Goal: Find specific page/section: Find specific page/section

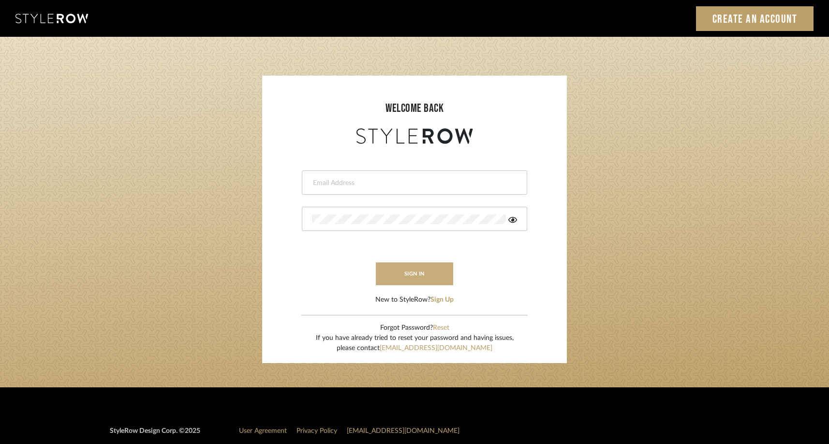
type input "[EMAIL_ADDRESS][DOMAIN_NAME]"
click at [421, 281] on button "sign in" at bounding box center [414, 273] width 77 height 23
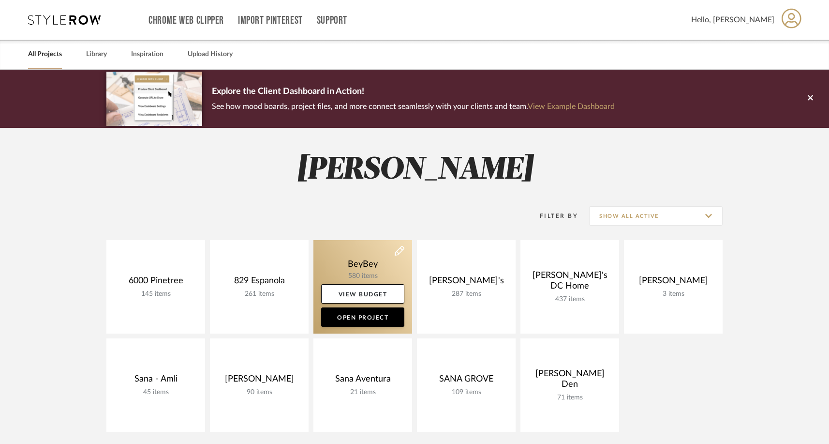
click at [370, 263] on link at bounding box center [362, 286] width 99 height 93
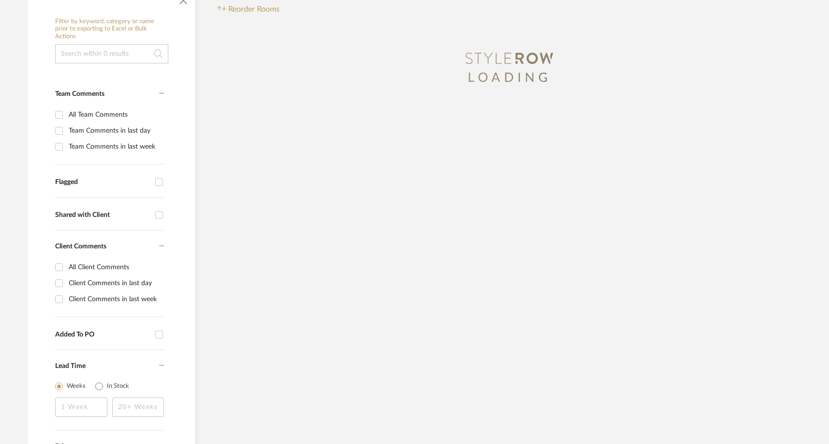
scroll to position [184, 0]
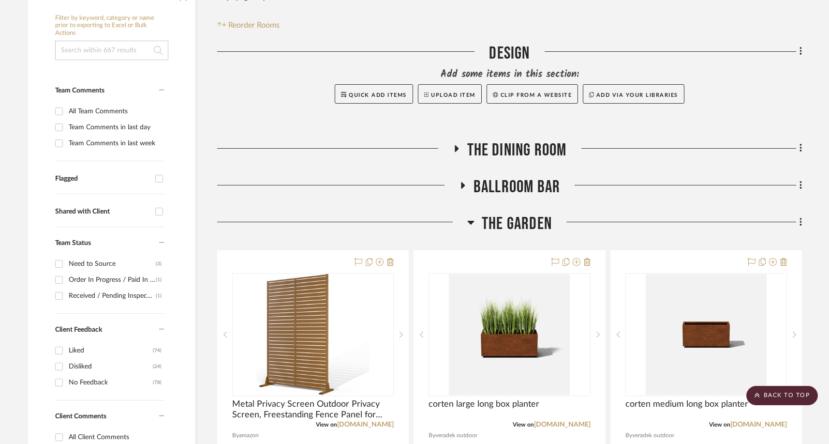
click at [529, 229] on span "The Garden" at bounding box center [517, 223] width 70 height 21
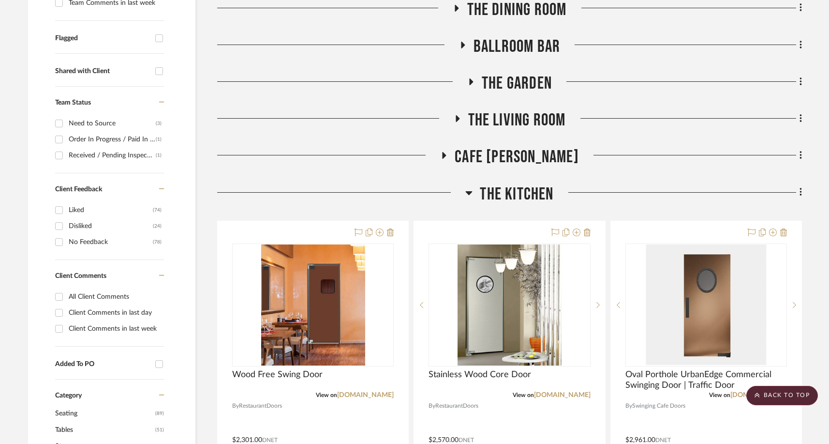
scroll to position [369, 0]
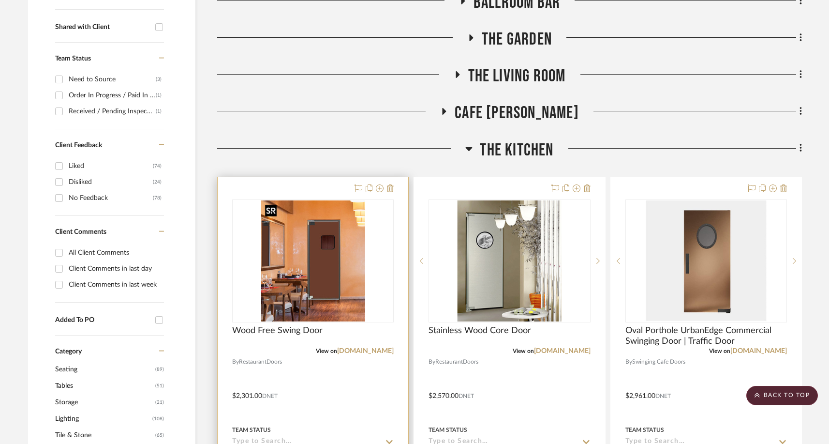
click at [309, 281] on img "0" at bounding box center [313, 260] width 104 height 121
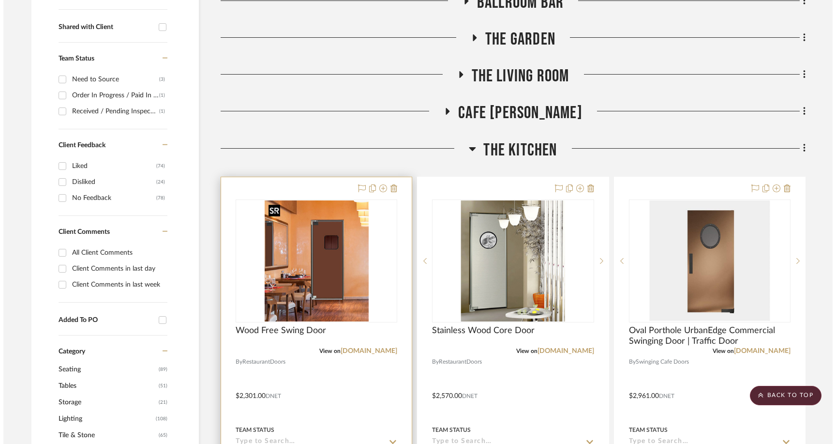
scroll to position [0, 0]
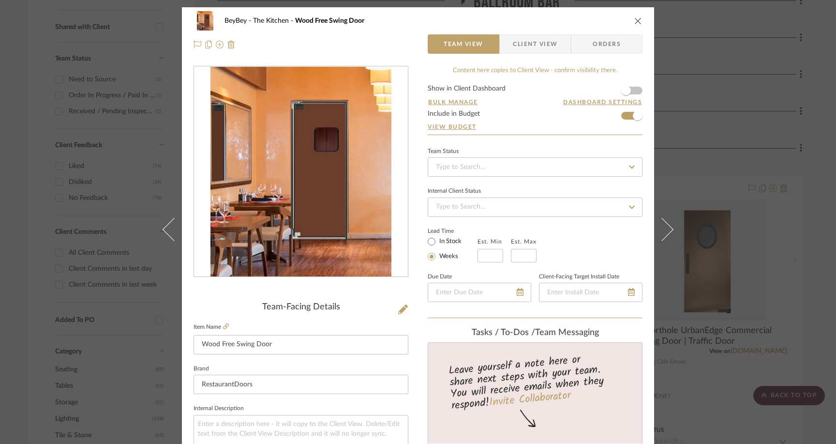
click at [100, 47] on div "BeyBey The Kitchen Wood Free Swing Door Team View Client View Orders Team-Facin…" at bounding box center [418, 222] width 836 height 444
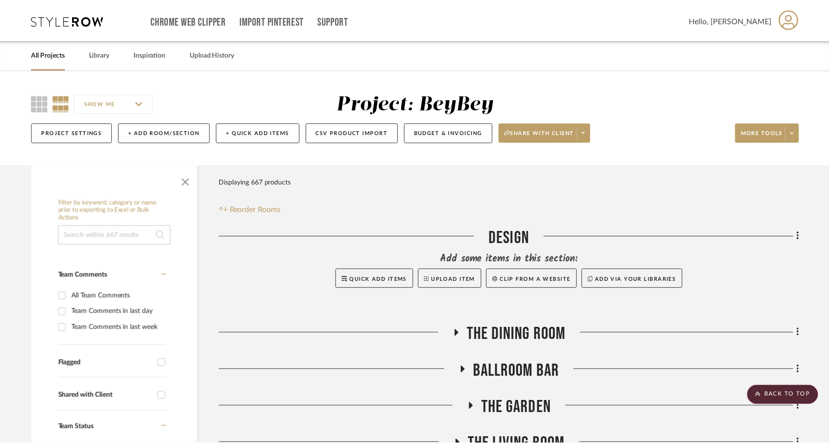
scroll to position [369, 0]
